Goal: Navigation & Orientation: Understand site structure

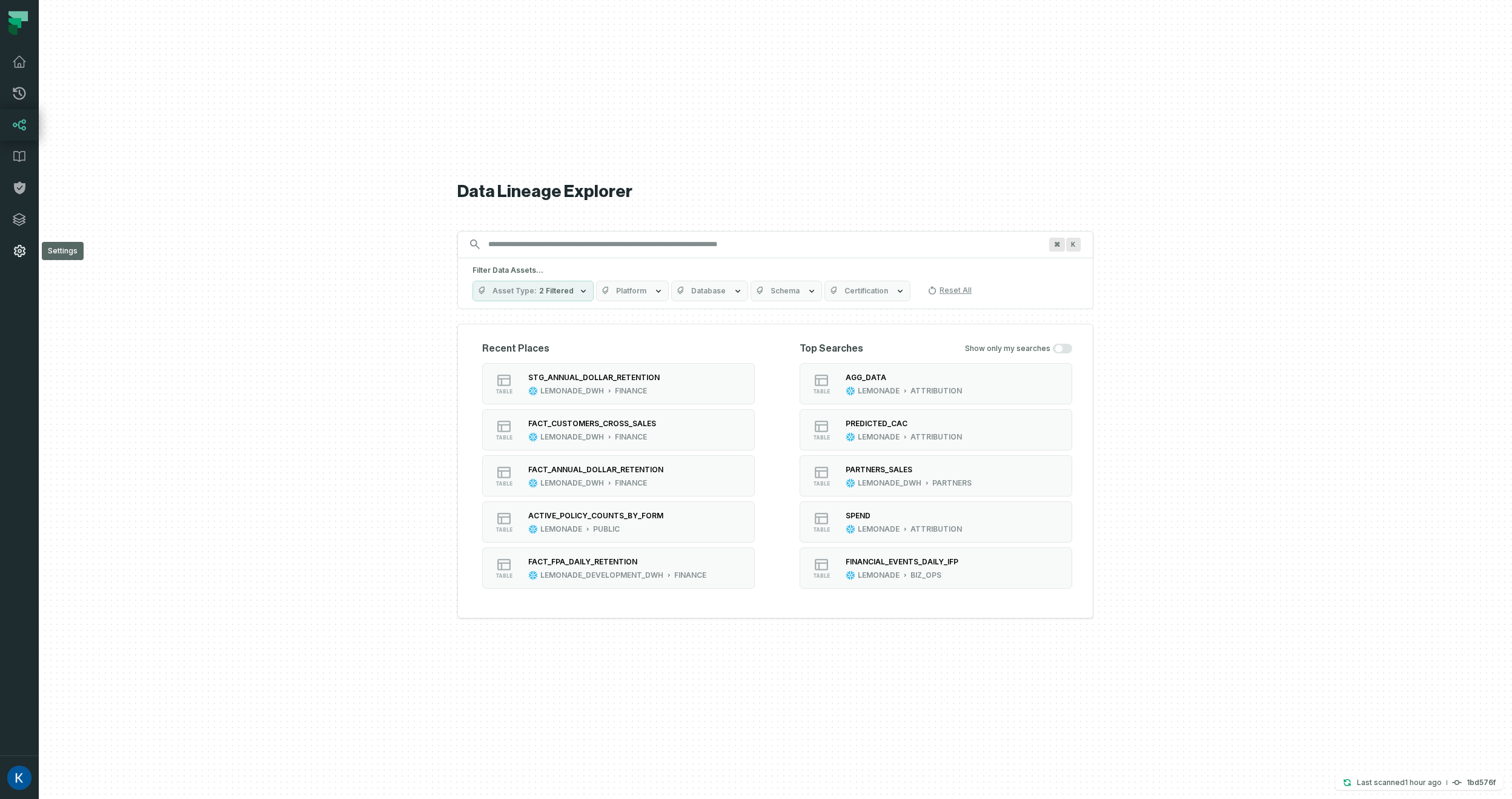
click at [24, 259] on link "Settings" at bounding box center [19, 251] width 38 height 31
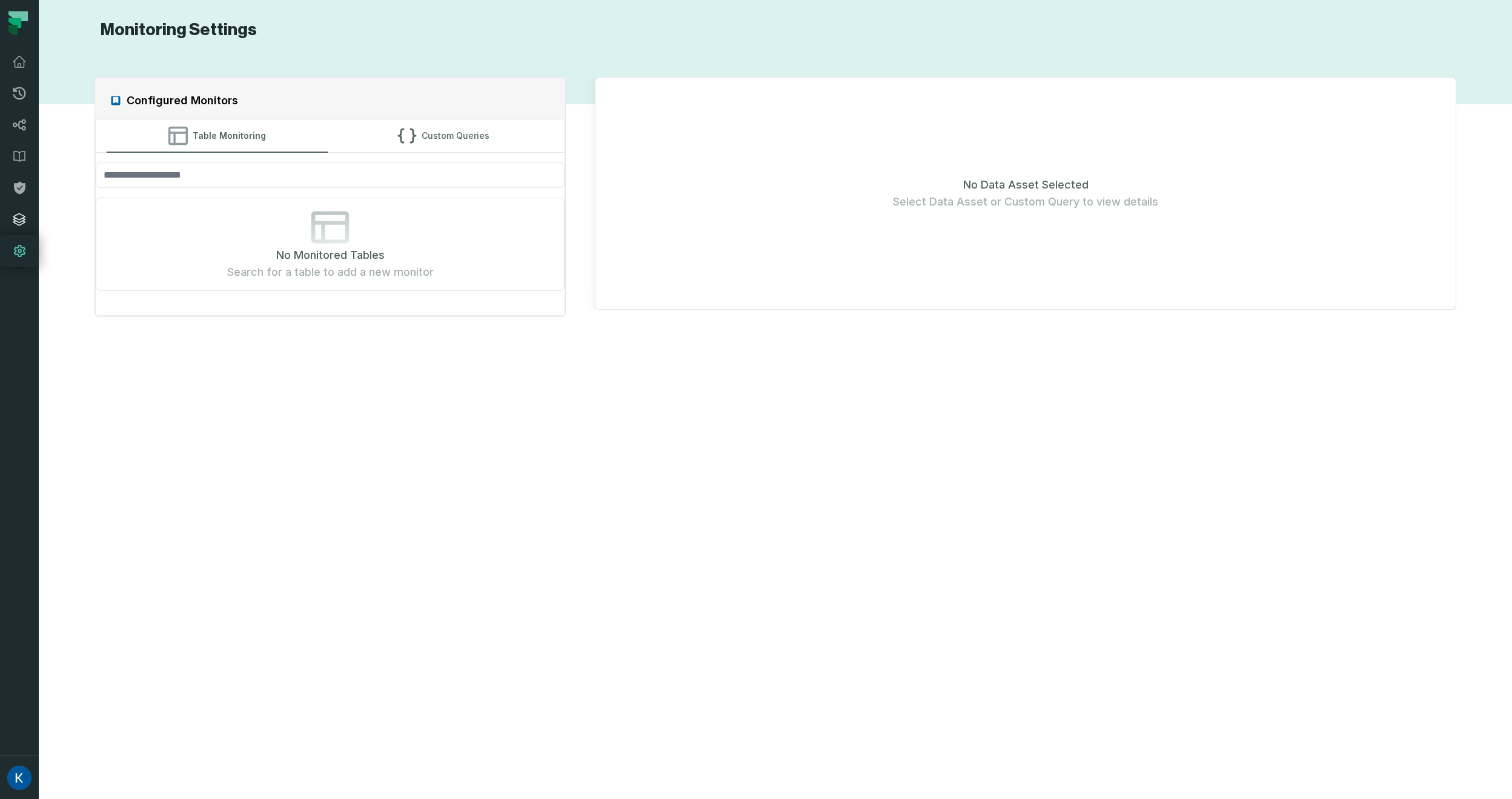
click at [19, 224] on icon at bounding box center [20, 219] width 14 height 14
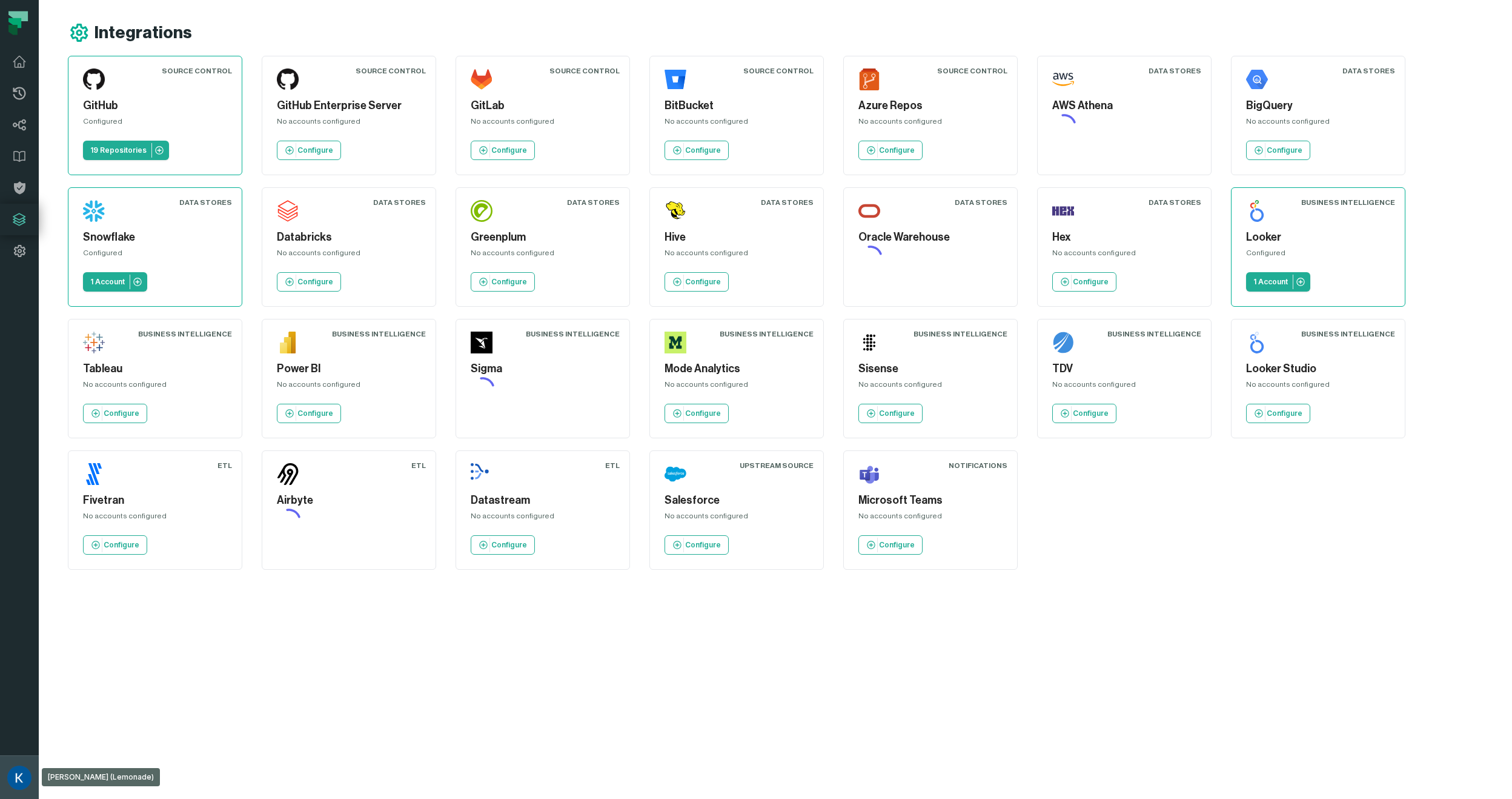
click at [28, 787] on button "[PERSON_NAME] (Lemonade) [EMAIL_ADDRESS][DOMAIN_NAME]" at bounding box center [19, 777] width 38 height 44
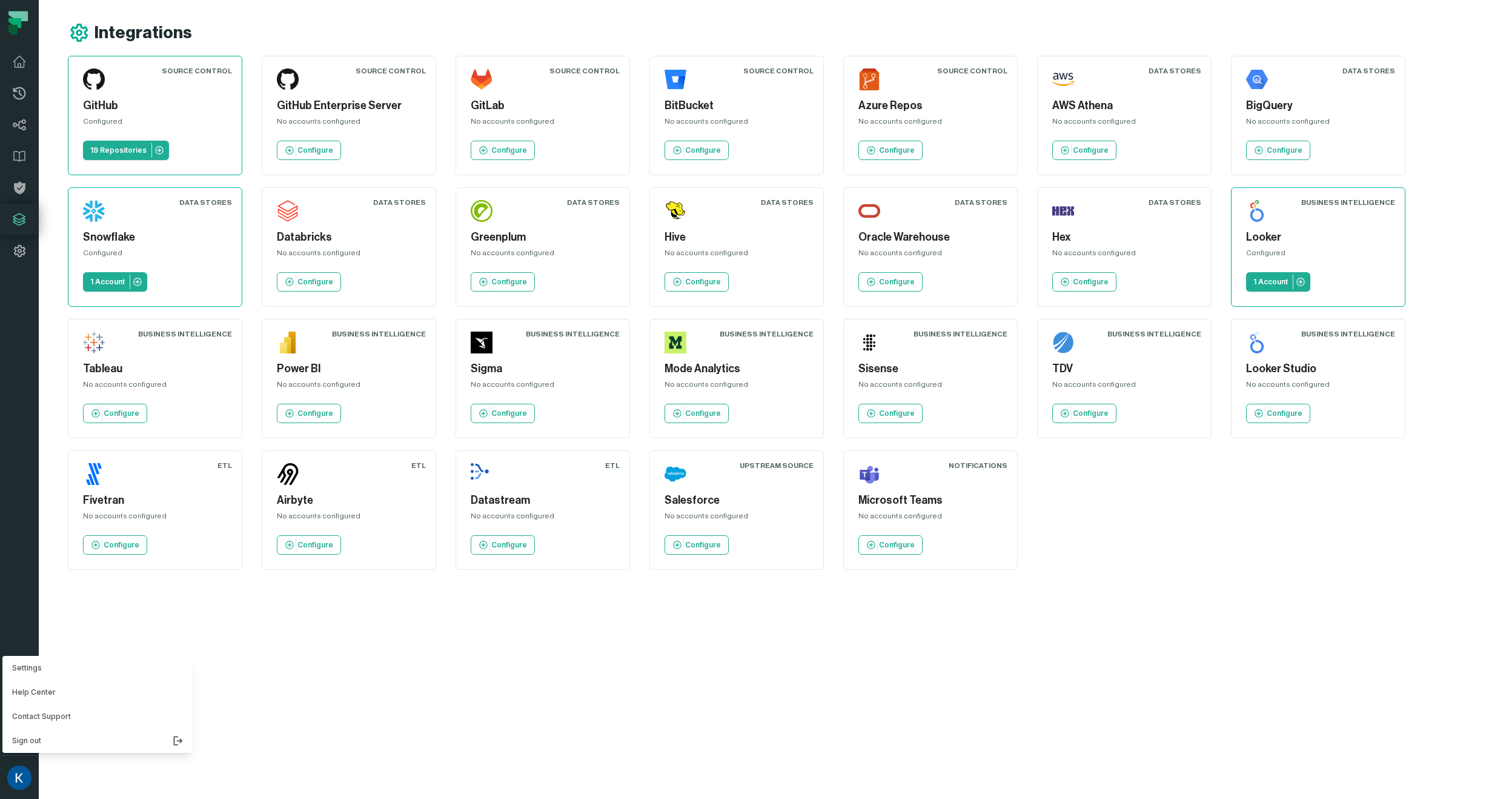
click at [14, 60] on nav "Pull Requests Dashboard Lineage Data Catalog Policies Integrations Settings [PE…" at bounding box center [19, 400] width 38 height 799
click at [15, 60] on icon at bounding box center [20, 62] width 12 height 11
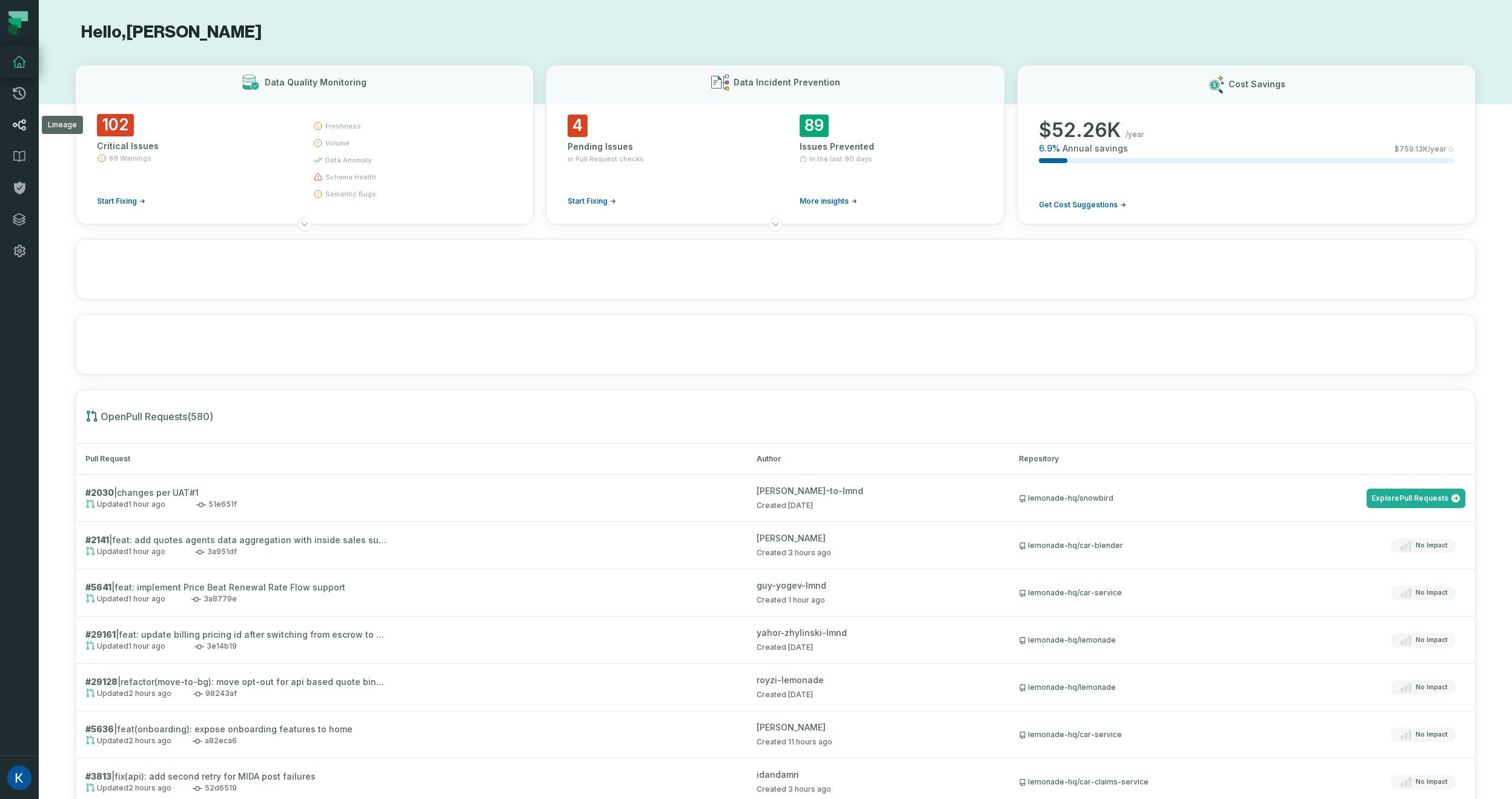
click at [26, 125] on icon at bounding box center [20, 125] width 14 height 14
